Goal: Use online tool/utility: Utilize a website feature to perform a specific function

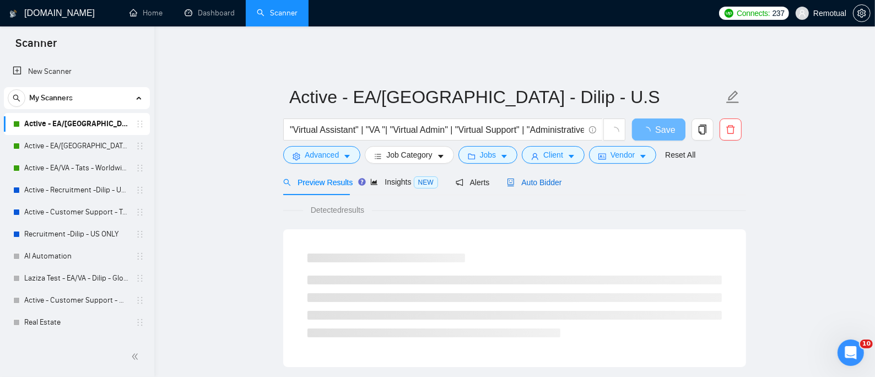
click at [539, 178] on span "Auto Bidder" at bounding box center [534, 182] width 55 height 9
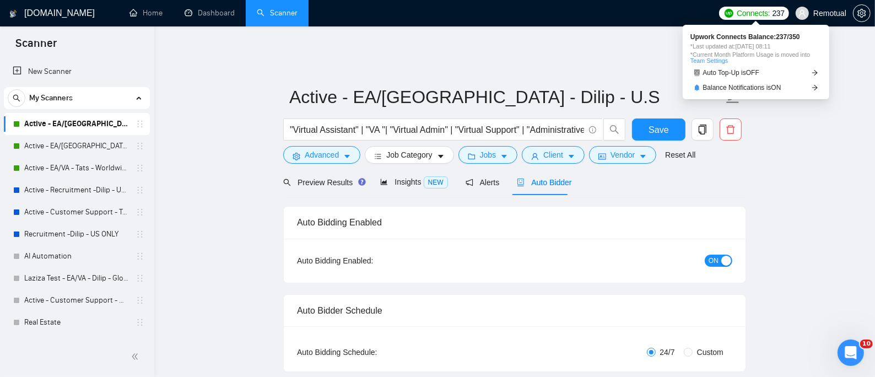
click at [758, 11] on span "Connects:" at bounding box center [753, 13] width 33 height 12
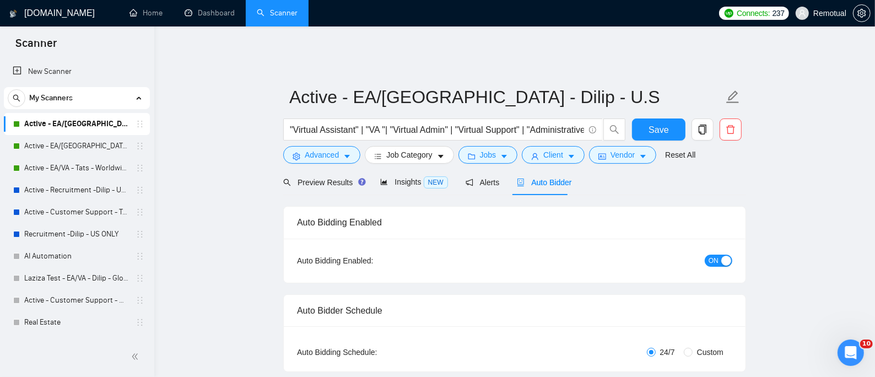
click at [51, 151] on link "Active - EA/[GEOGRAPHIC_DATA] - Dilip - Global" at bounding box center [76, 146] width 105 height 22
